Goal: Transaction & Acquisition: Purchase product/service

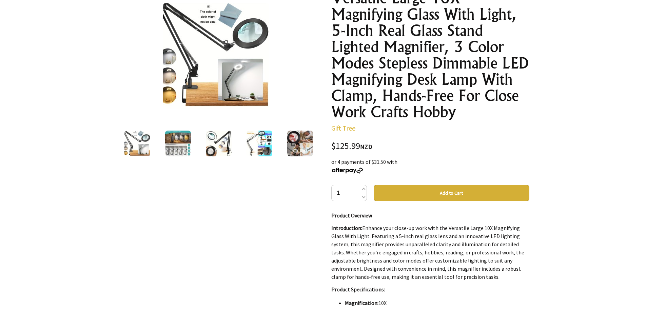
scroll to position [102, 0]
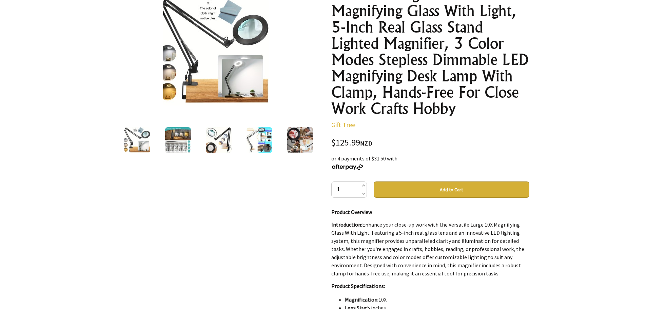
click at [446, 190] on button "Add to Cart" at bounding box center [451, 189] width 156 height 16
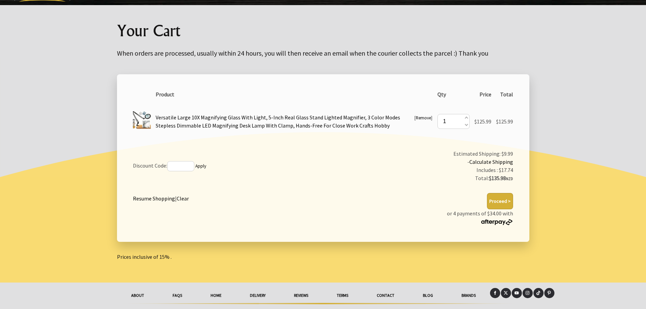
scroll to position [68, 0]
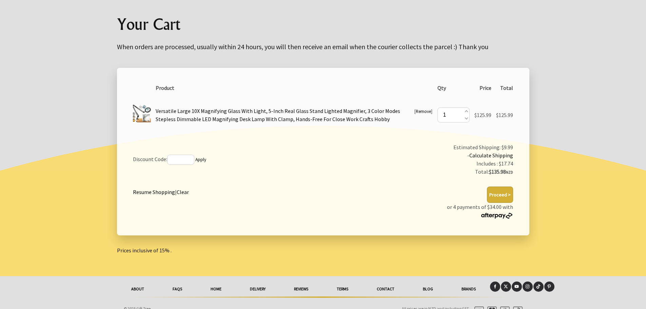
click at [499, 196] on button "Proceed >" at bounding box center [500, 194] width 26 height 16
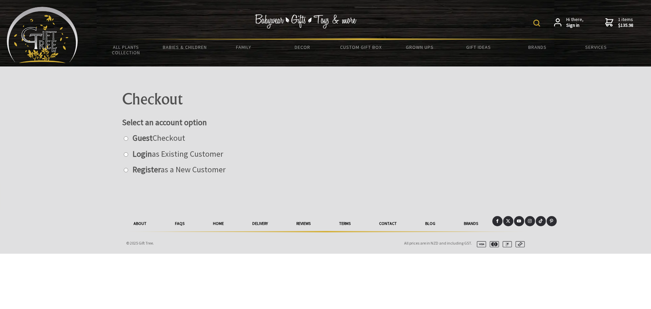
click at [126, 140] on input "radio" at bounding box center [126, 138] width 4 height 4
radio input "true"
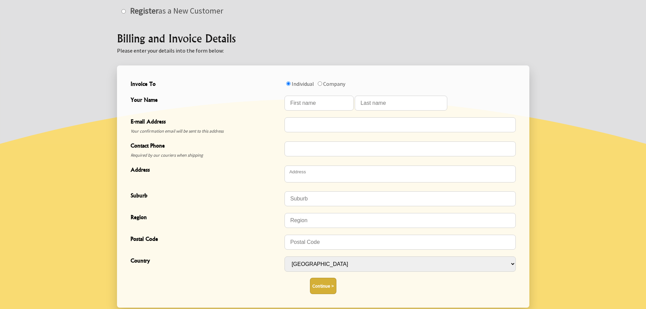
scroll to position [169, 0]
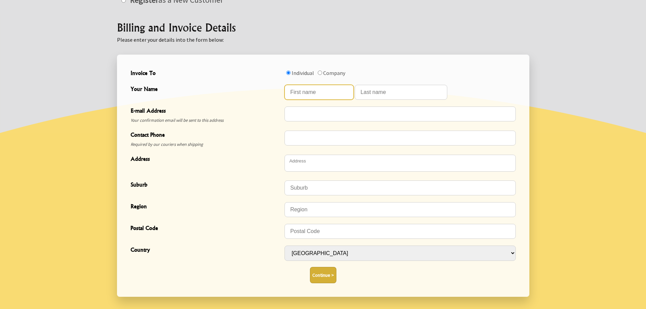
type input "Geoff"
type input "Challies"
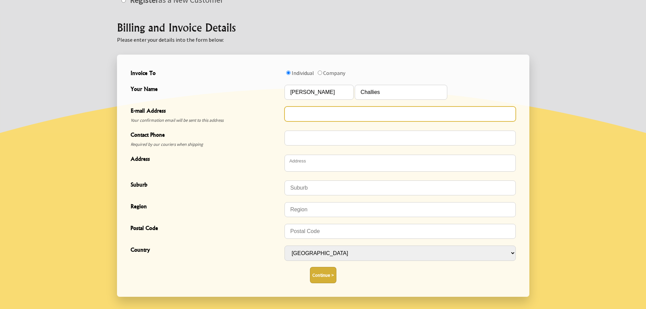
type input "[PERSON_NAME][EMAIL_ADDRESS][DOMAIN_NAME]"
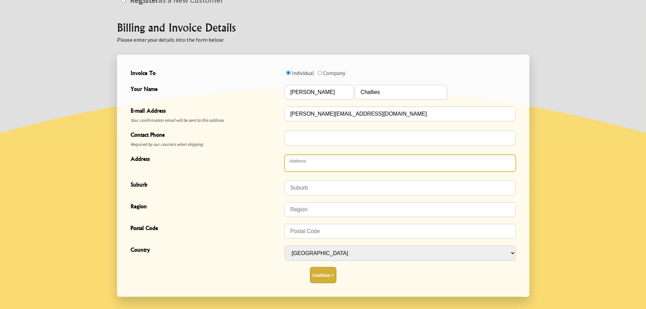
type textarea "[STREET_ADDRESS][PERSON_NAME]"
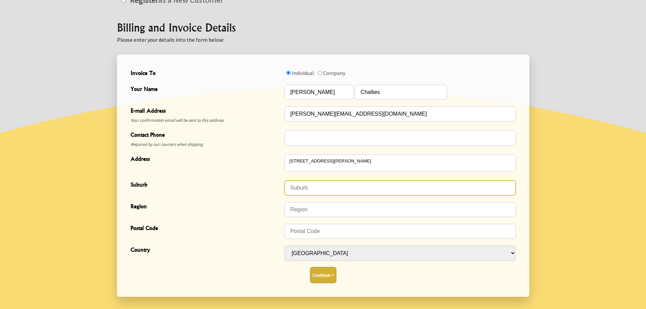
type input "Gisborne"
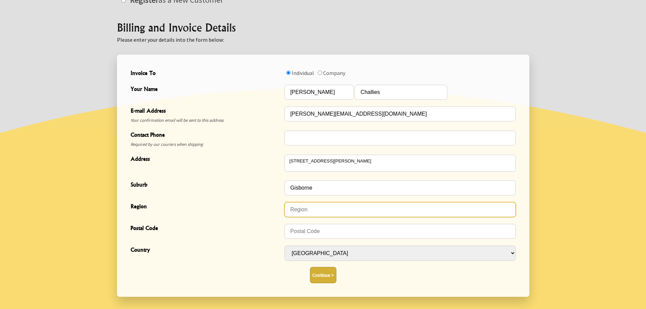
type input "Gisborne"
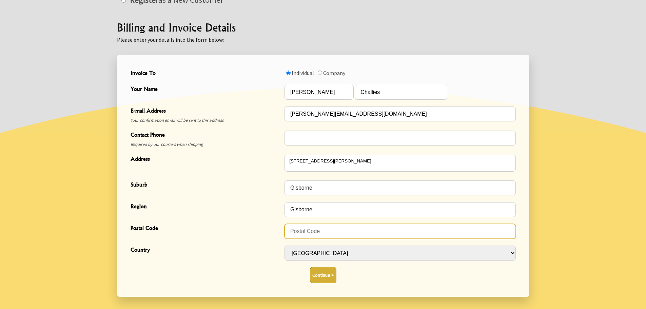
type input "4010"
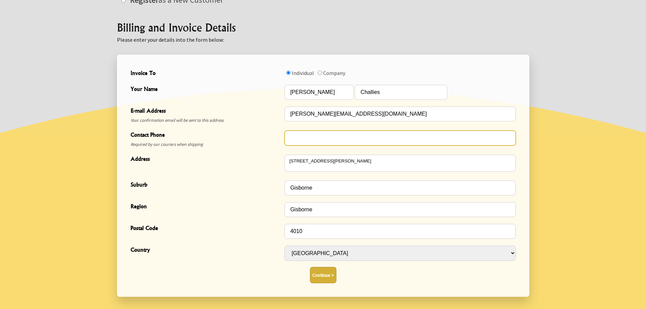
click at [307, 137] on input "Contact Phone" at bounding box center [399, 137] width 231 height 15
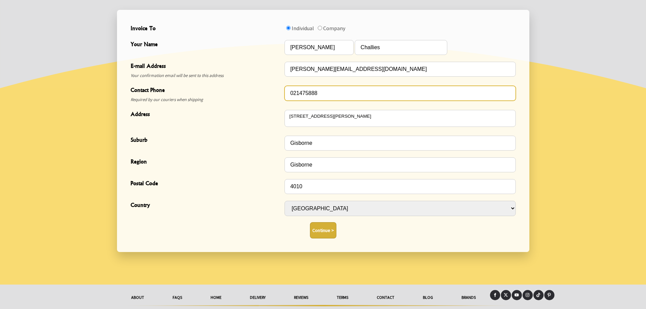
scroll to position [233, 0]
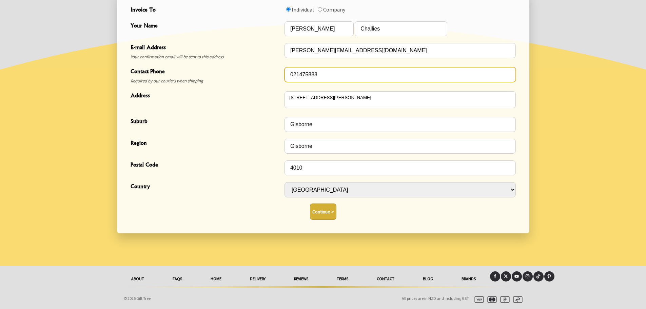
type input "021475888"
click at [322, 211] on button "Continue >" at bounding box center [323, 211] width 26 height 16
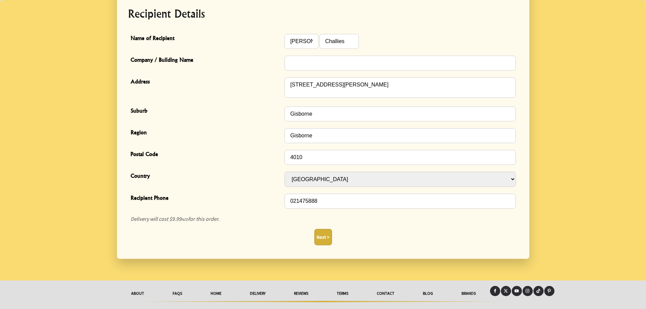
scroll to position [199, 0]
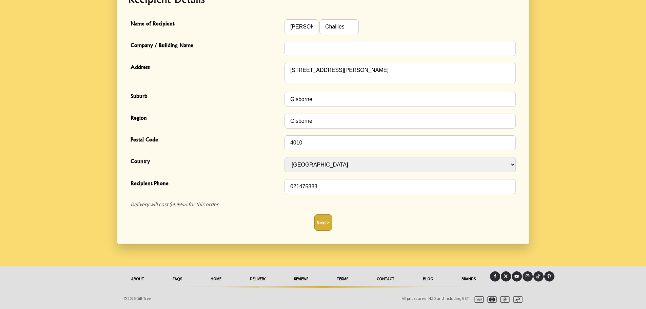
click at [324, 222] on button "Next >" at bounding box center [323, 222] width 18 height 16
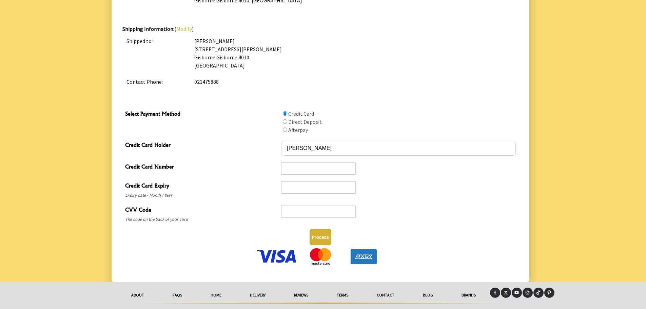
scroll to position [287, 0]
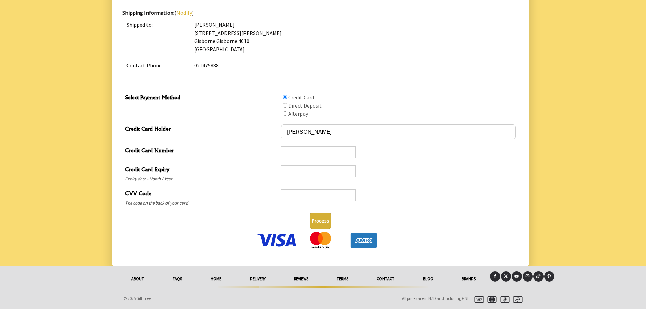
click at [557, 195] on div at bounding box center [323, 22] width 646 height 487
click at [386, 201] on div at bounding box center [398, 197] width 234 height 19
click at [321, 221] on button "Process" at bounding box center [320, 221] width 22 height 16
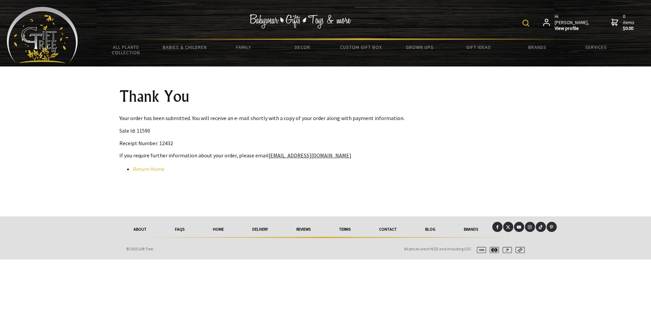
click at [569, 25] on strong "View profile" at bounding box center [571, 28] width 35 height 6
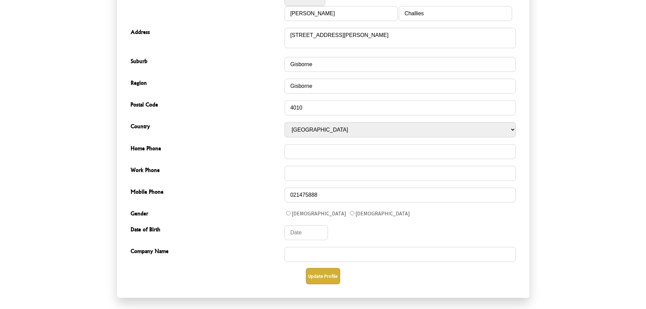
scroll to position [271, 0]
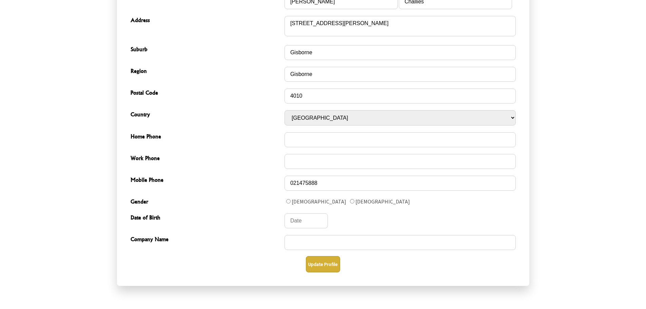
click at [288, 201] on input "Gender" at bounding box center [288, 201] width 4 height 4
radio input "true"
click at [308, 222] on input "Date of Birth" at bounding box center [305, 220] width 43 height 15
type input "2"
select select "1"
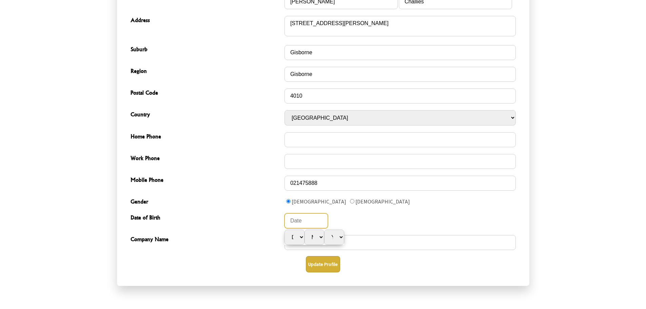
select select "1"
select select "2001"
type input "25"
click at [319, 237] on select "MM Jan Feb Mar Apr May Jun Jul Aug Sep Oct Nov Dec" at bounding box center [314, 236] width 20 height 15
select select "5"
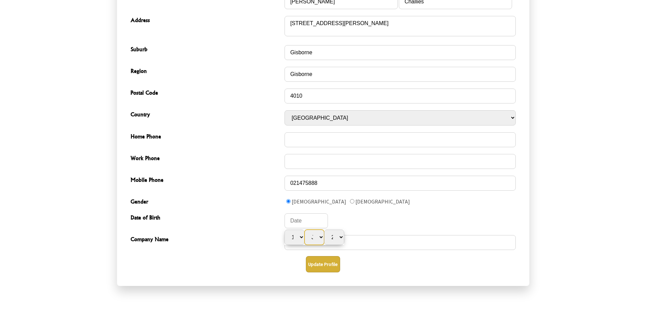
type input "1 Jun 2001"
click at [304, 229] on select "MM Jan Feb Mar Apr May Jun Jul Aug Sep Oct Nov Dec" at bounding box center [314, 236] width 20 height 15
click at [340, 237] on select "YYYY 1915 1916 1917 1918 1919 1920 1921 1922 1923 1924 1925 1926 1927 1928 1929…" at bounding box center [334, 236] width 20 height 15
select select "1955"
type input "1 Jun 1955"
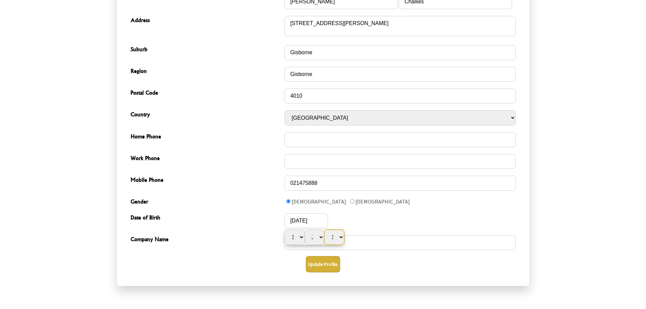
click at [324, 229] on select "YYYY 1915 1916 1917 1918 1919 1920 1921 1922 1923 1924 1925 1926 1927 1928 1929…" at bounding box center [334, 236] width 20 height 15
click at [300, 237] on select "DD 1 2 3 4 5 6 7 8 9 10 11 12 13 14 15 16 17 18 19 20 21 22 23 24 25 26 27 28 2…" at bounding box center [294, 236] width 20 height 15
select select "25"
type input "25 Jun 1955"
click at [284, 229] on select "DD 1 2 3 4 5 6 7 8 9 10 11 12 13 14 15 16 17 18 19 20 21 22 23 24 25 26 27 28 2…" at bounding box center [294, 236] width 20 height 15
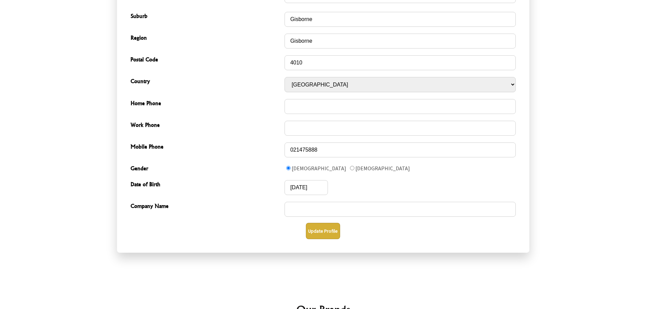
scroll to position [305, 0]
click at [320, 231] on button "Update Profile" at bounding box center [323, 230] width 34 height 16
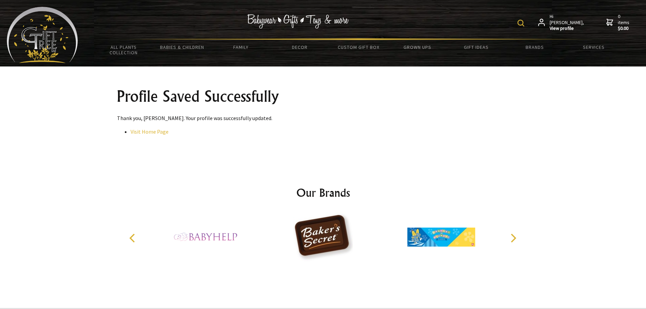
click at [311, 239] on img at bounding box center [323, 236] width 68 height 51
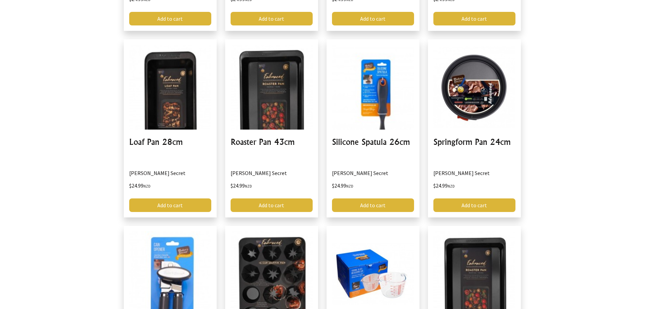
scroll to position [351, 0]
